Goal: Transaction & Acquisition: Purchase product/service

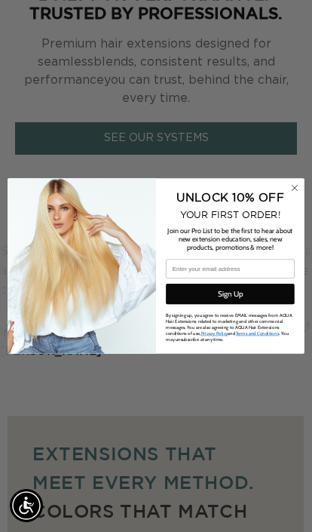
click at [299, 195] on circle "Close dialog" at bounding box center [295, 188] width 13 height 13
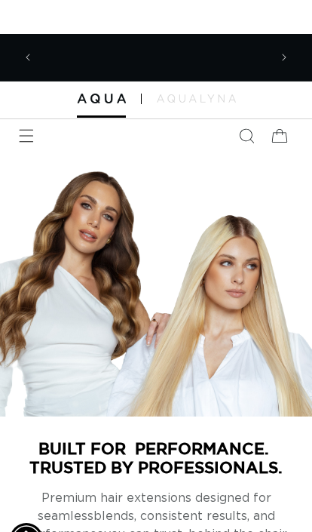
scroll to position [0, 229]
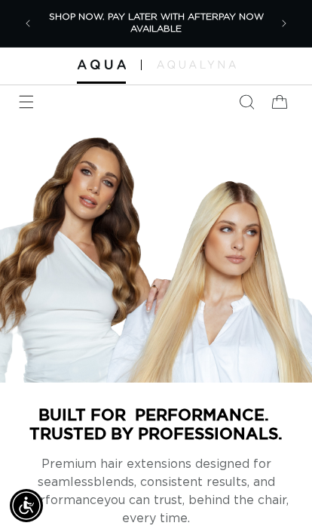
click at [32, 97] on icon "Menu" at bounding box center [26, 101] width 15 height 15
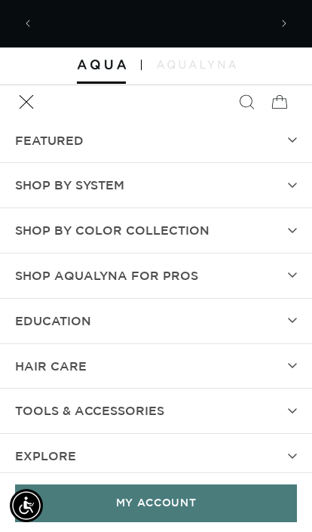
scroll to position [0, 458]
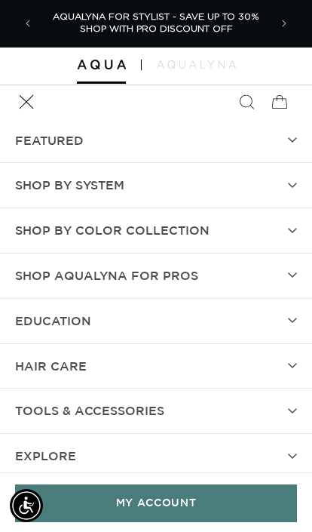
click at [206, 491] on link "MY ACCOUNT" at bounding box center [156, 502] width 282 height 37
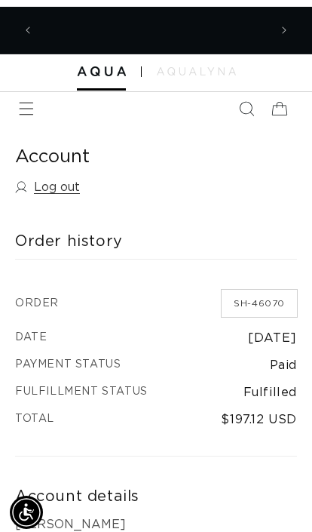
scroll to position [0, 458]
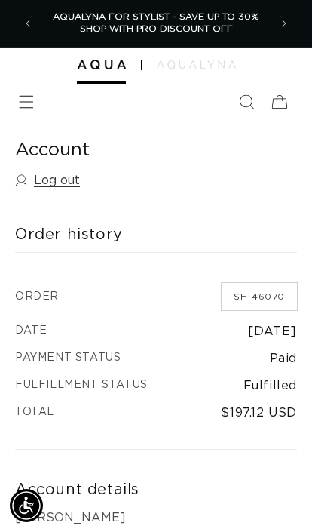
click at [29, 95] on icon "Menu" at bounding box center [26, 101] width 15 height 15
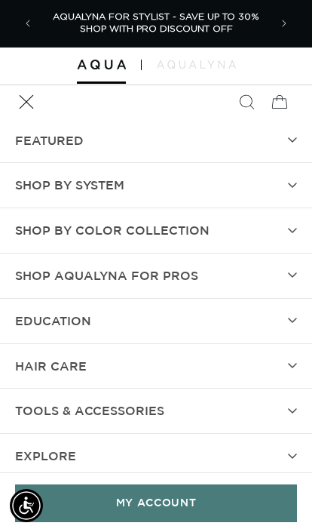
click at [204, 228] on span "Shop by Color Collection" at bounding box center [112, 230] width 195 height 22
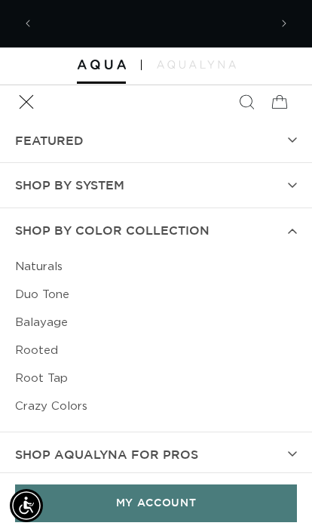
scroll to position [0, 0]
click at [62, 405] on link "Crazy Colors" at bounding box center [156, 406] width 282 height 28
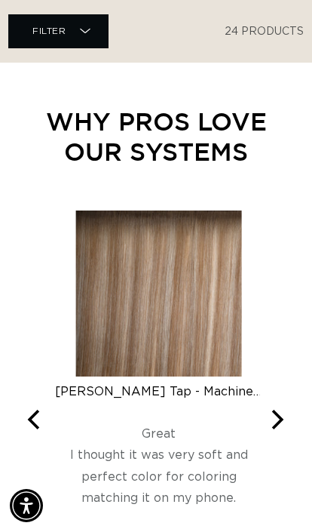
scroll to position [0, 458]
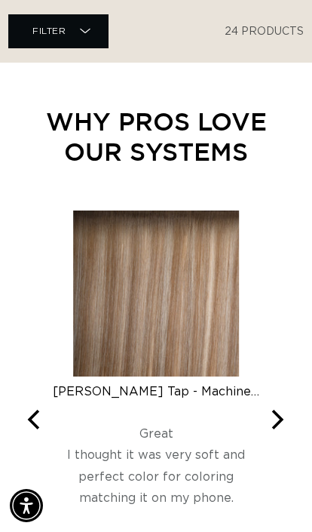
click at [200, 294] on img at bounding box center [156, 293] width 166 height 166
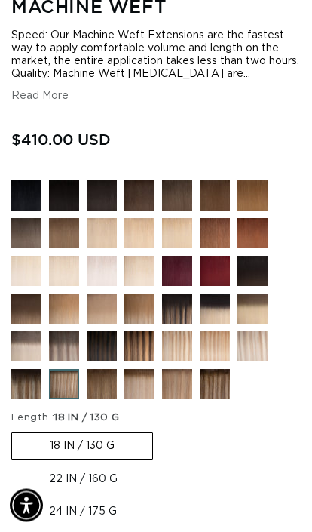
scroll to position [509, 0]
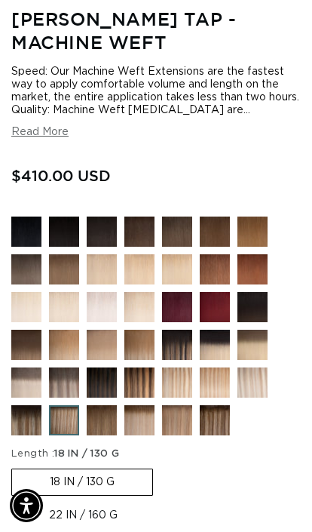
click at [187, 382] on img at bounding box center [188, 355] width 53 height 53
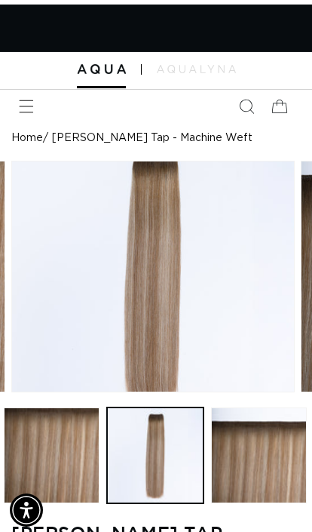
scroll to position [0, 0]
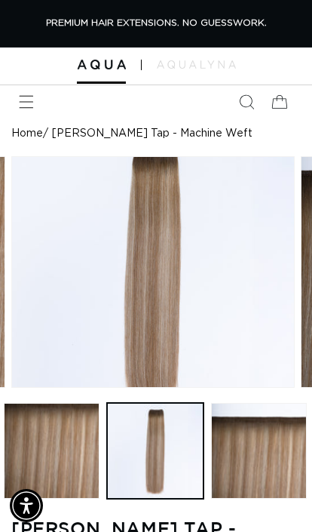
click at [30, 102] on icon "Menu" at bounding box center [26, 101] width 15 height 15
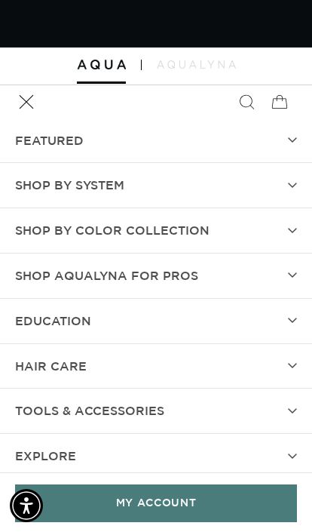
scroll to position [0, 273]
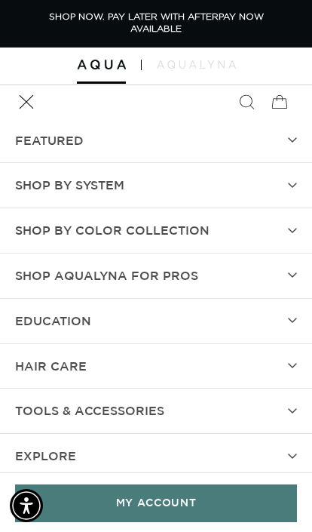
click at [212, 230] on summary "Shop by Color Collection" at bounding box center [156, 230] width 312 height 44
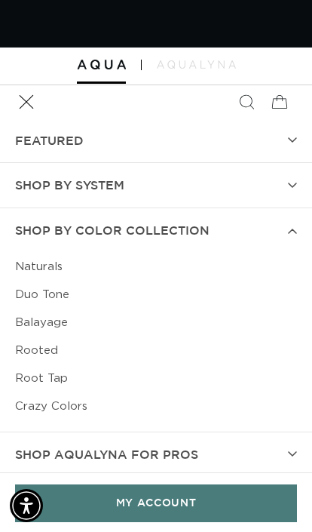
scroll to position [0, 546]
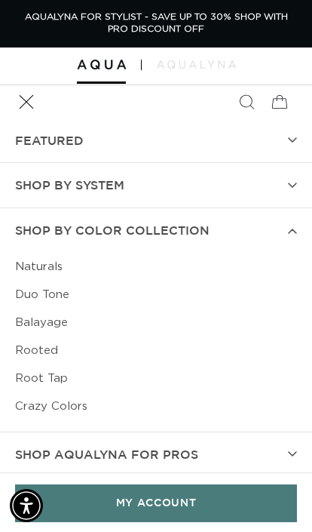
click at [88, 398] on link "Crazy Colors" at bounding box center [156, 406] width 282 height 28
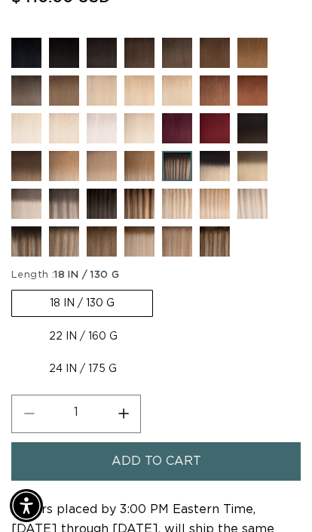
click at [75, 349] on label "22 IN / 160 G Variant sold out or unavailable" at bounding box center [83, 336] width 144 height 26
click at [161, 287] on input "22 IN / 160 G Variant sold out or unavailable" at bounding box center [161, 287] width 1 height 1
radio input "true"
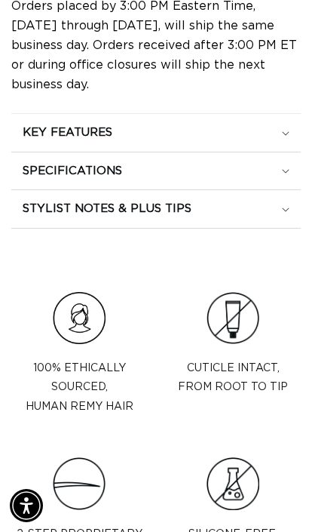
scroll to position [0, 546]
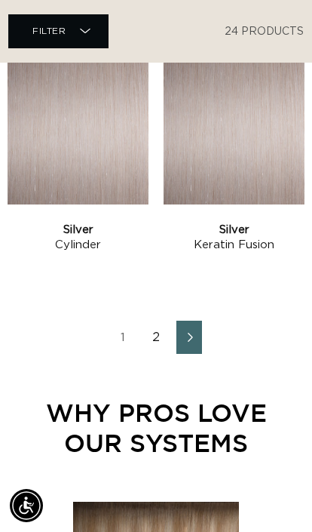
scroll to position [2741, 0]
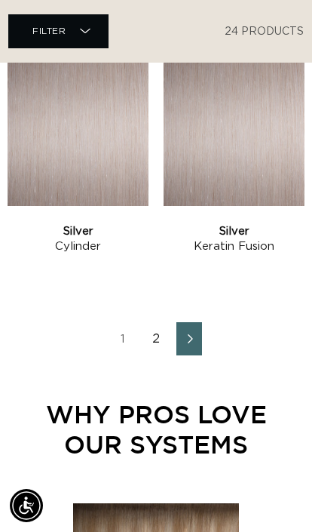
click at [178, 339] on link "Next page" at bounding box center [189, 338] width 26 height 33
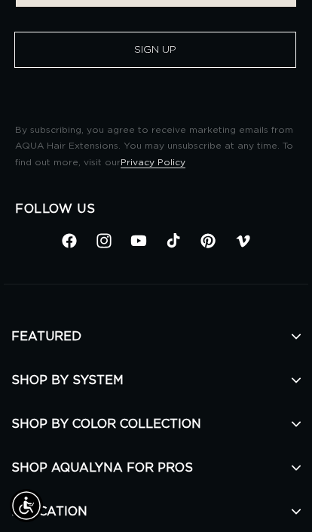
scroll to position [0, 229]
